Goal: Information Seeking & Learning: Check status

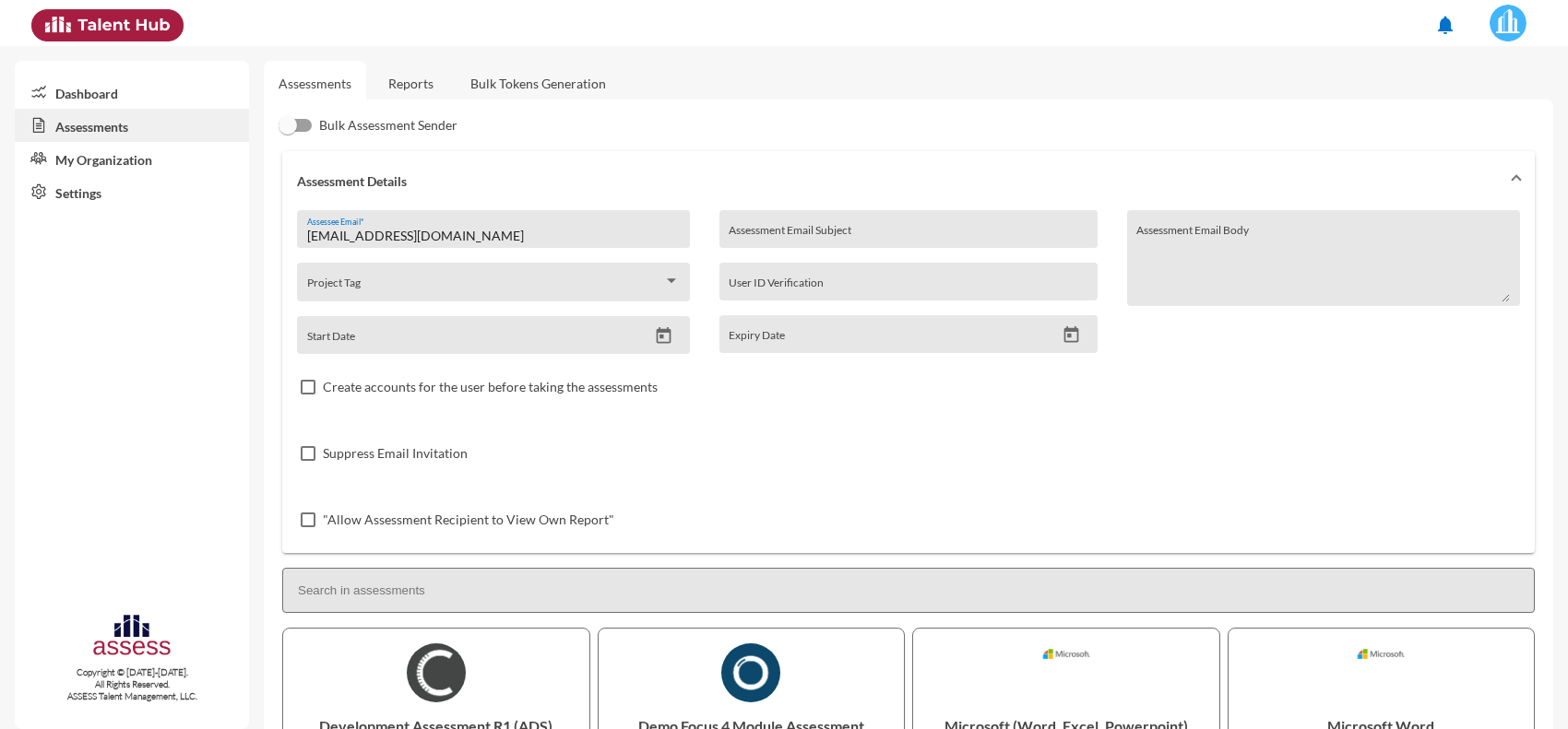
click at [414, 79] on link "Reports" at bounding box center [410, 84] width 74 height 45
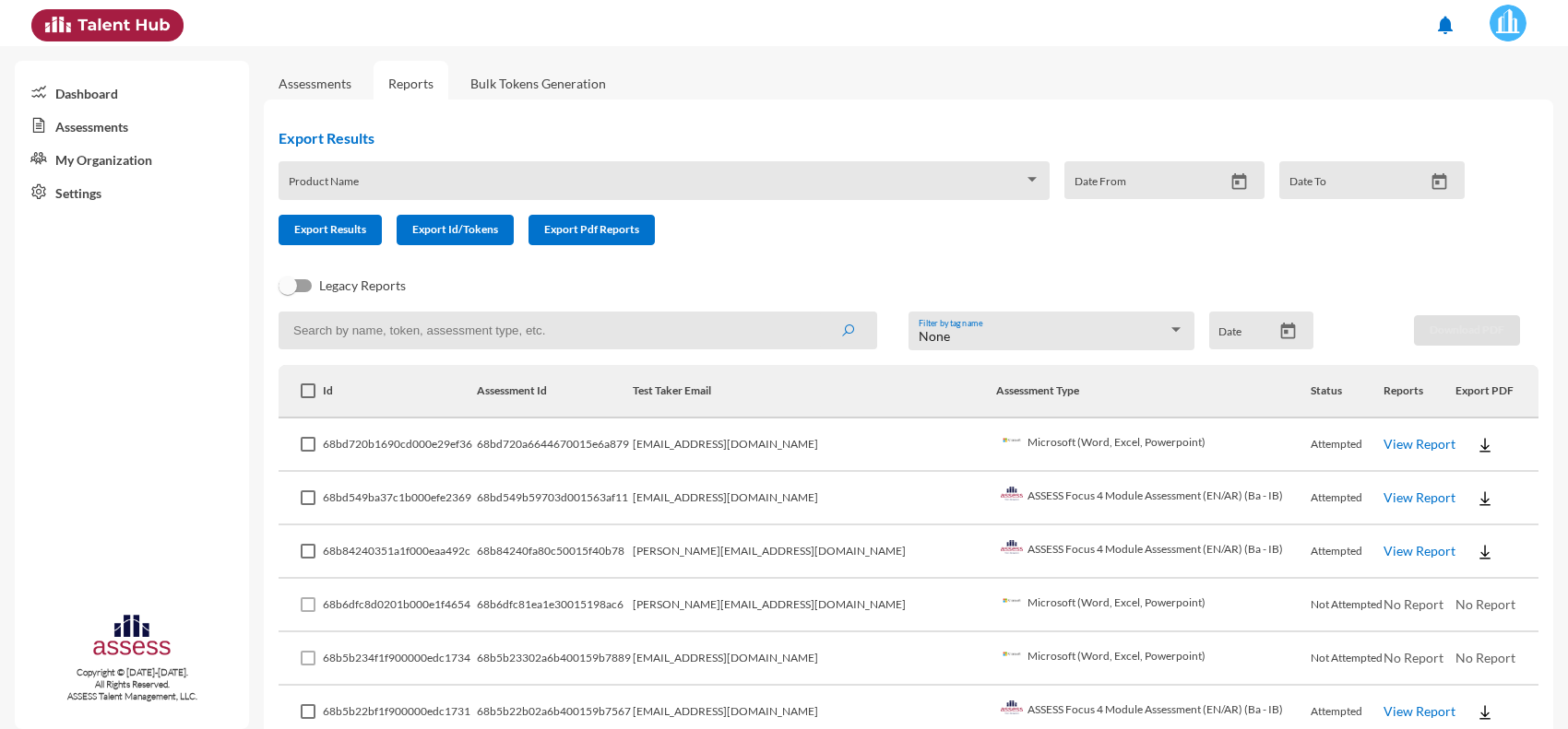
click at [1384, 443] on link "View Report" at bounding box center [1419, 443] width 72 height 16
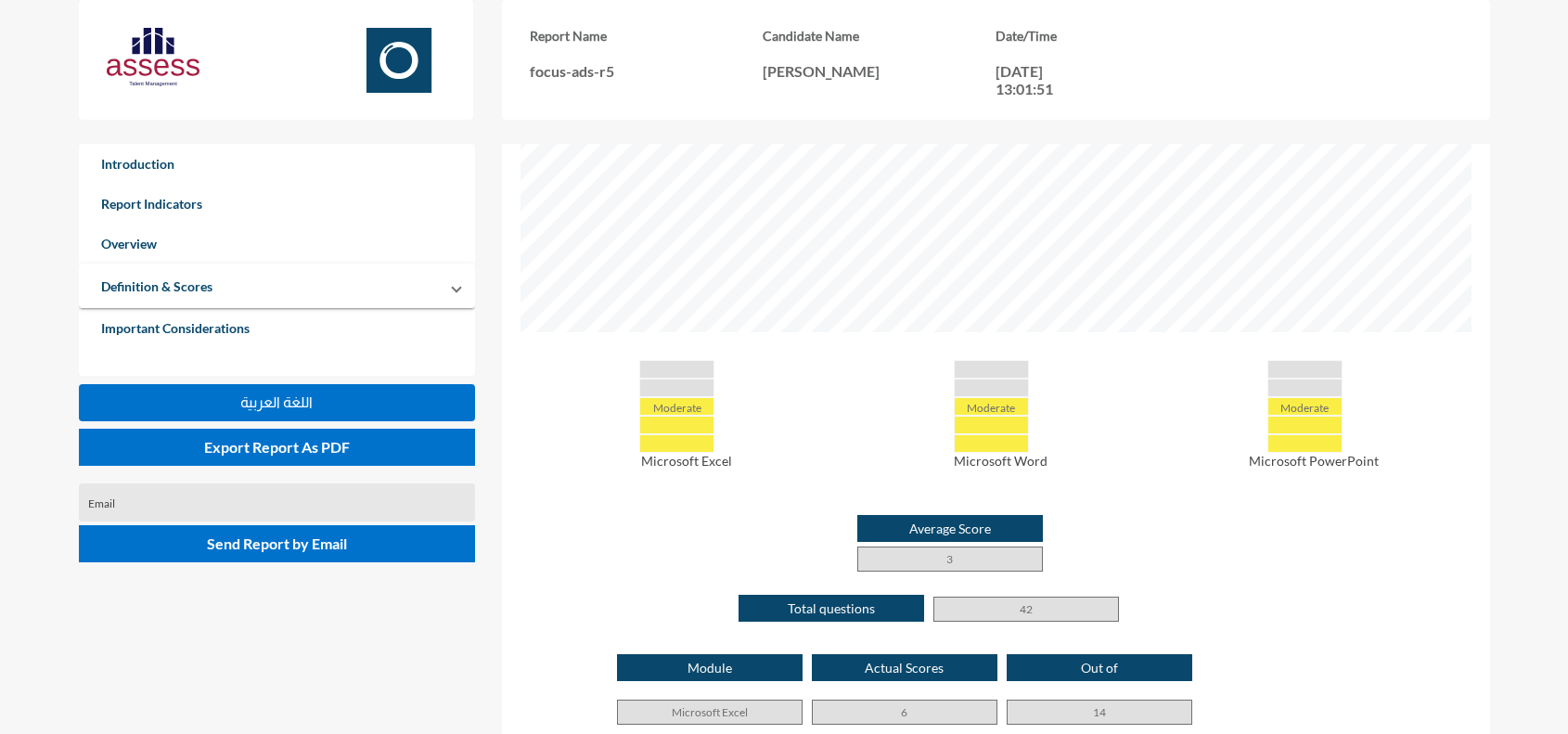
scroll to position [487, 0]
